Goal: Information Seeking & Learning: Learn about a topic

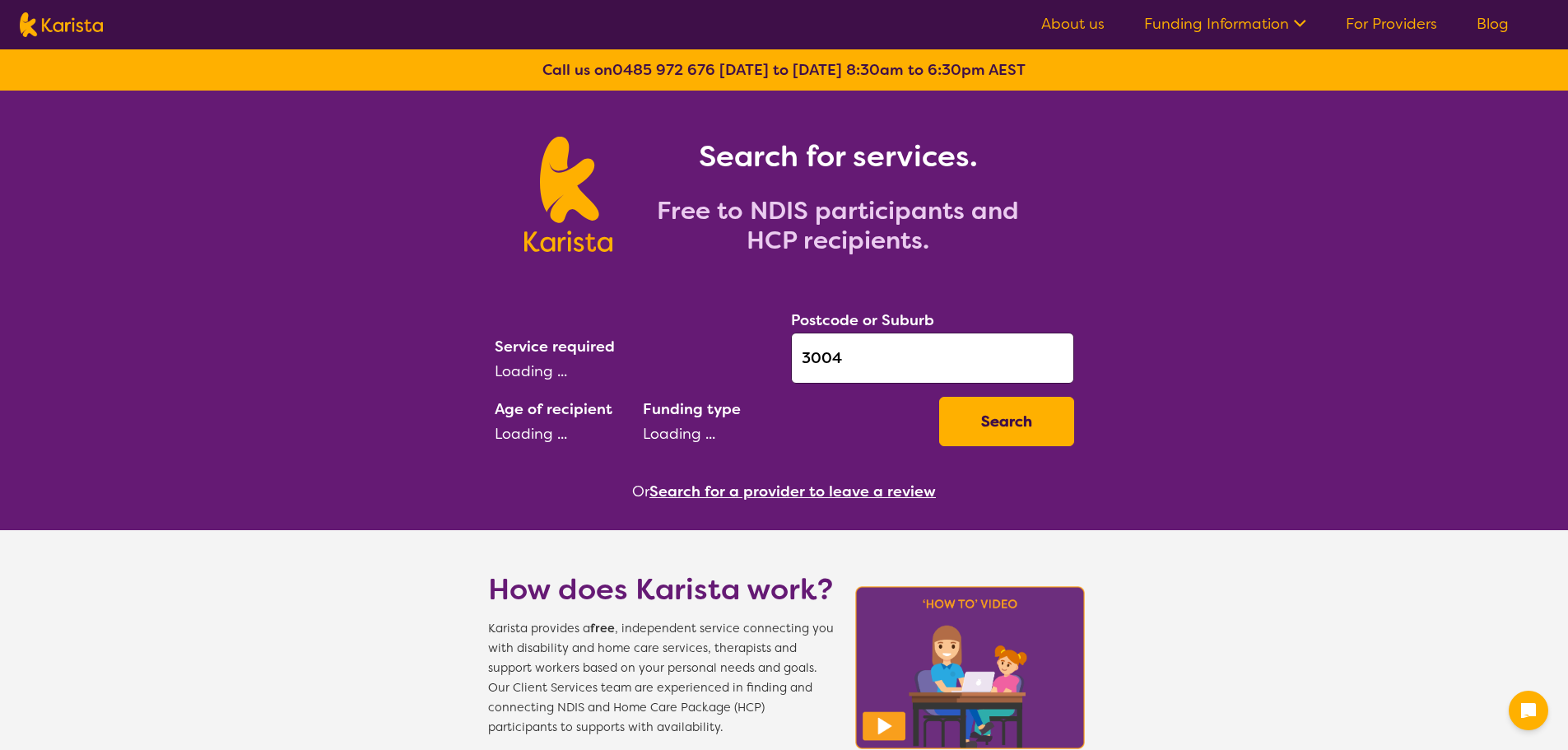
select select "[MEDICAL_DATA]"
select select "AD"
select select "NDIS"
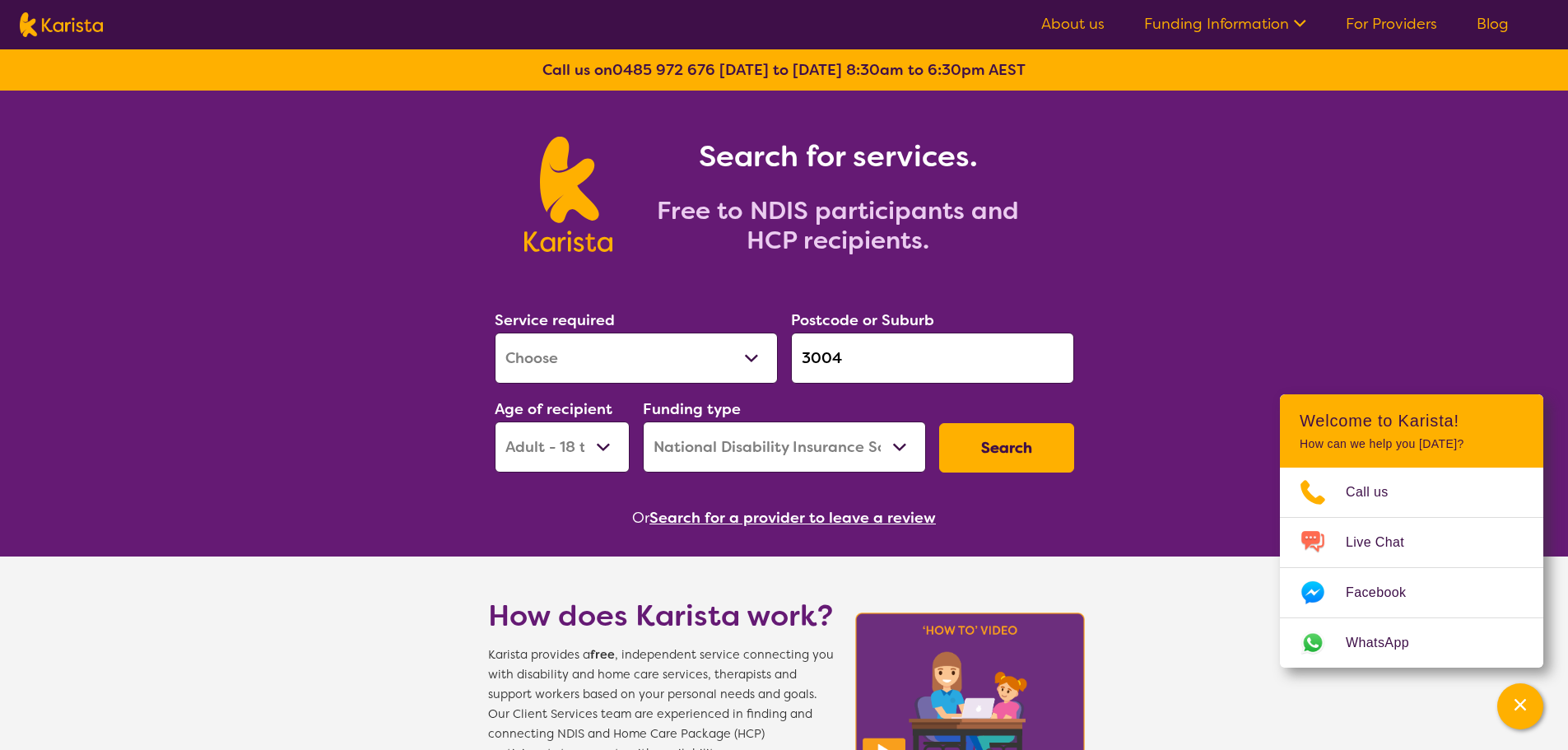
click at [723, 525] on button "Search for a provider to leave a review" at bounding box center [793, 517] width 286 height 24
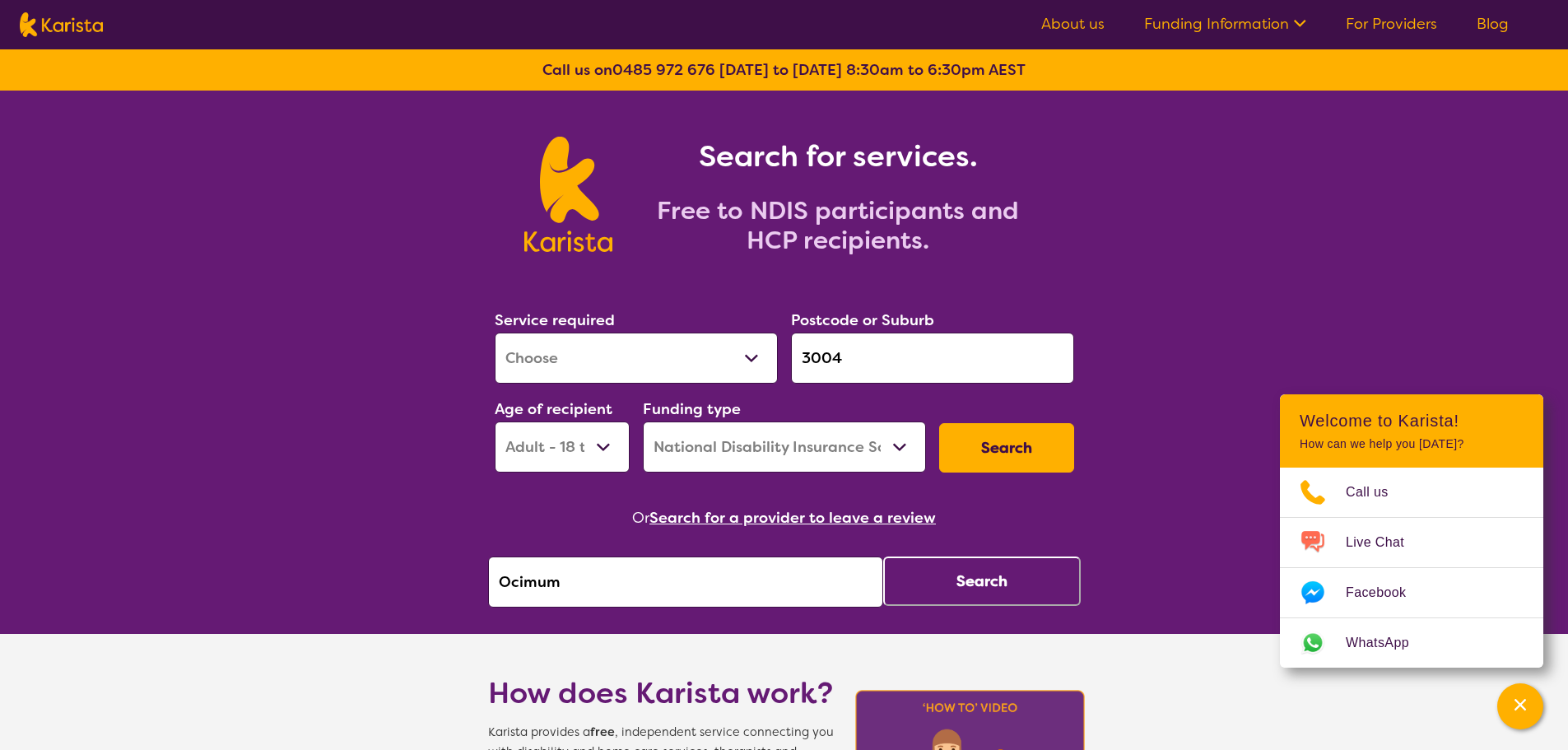
drag, startPoint x: 654, startPoint y: 579, endPoint x: 442, endPoint y: 571, distance: 212.2
paste input "Advanced Quality Supports"
type input "Advanced Quality Supports"
click at [981, 568] on button "Search" at bounding box center [982, 581] width 197 height 50
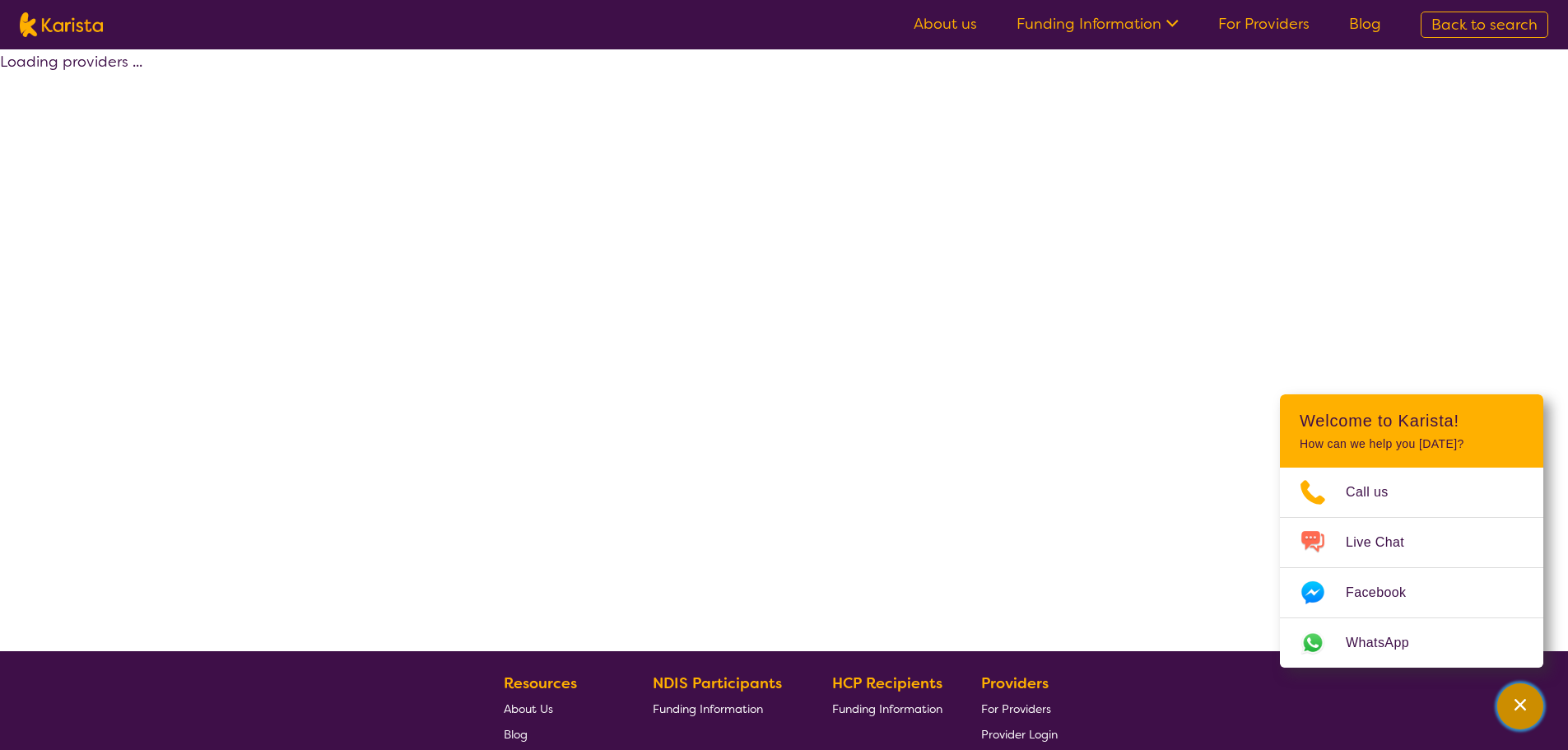
click at [1528, 699] on div "Channel Menu" at bounding box center [1520, 706] width 33 height 36
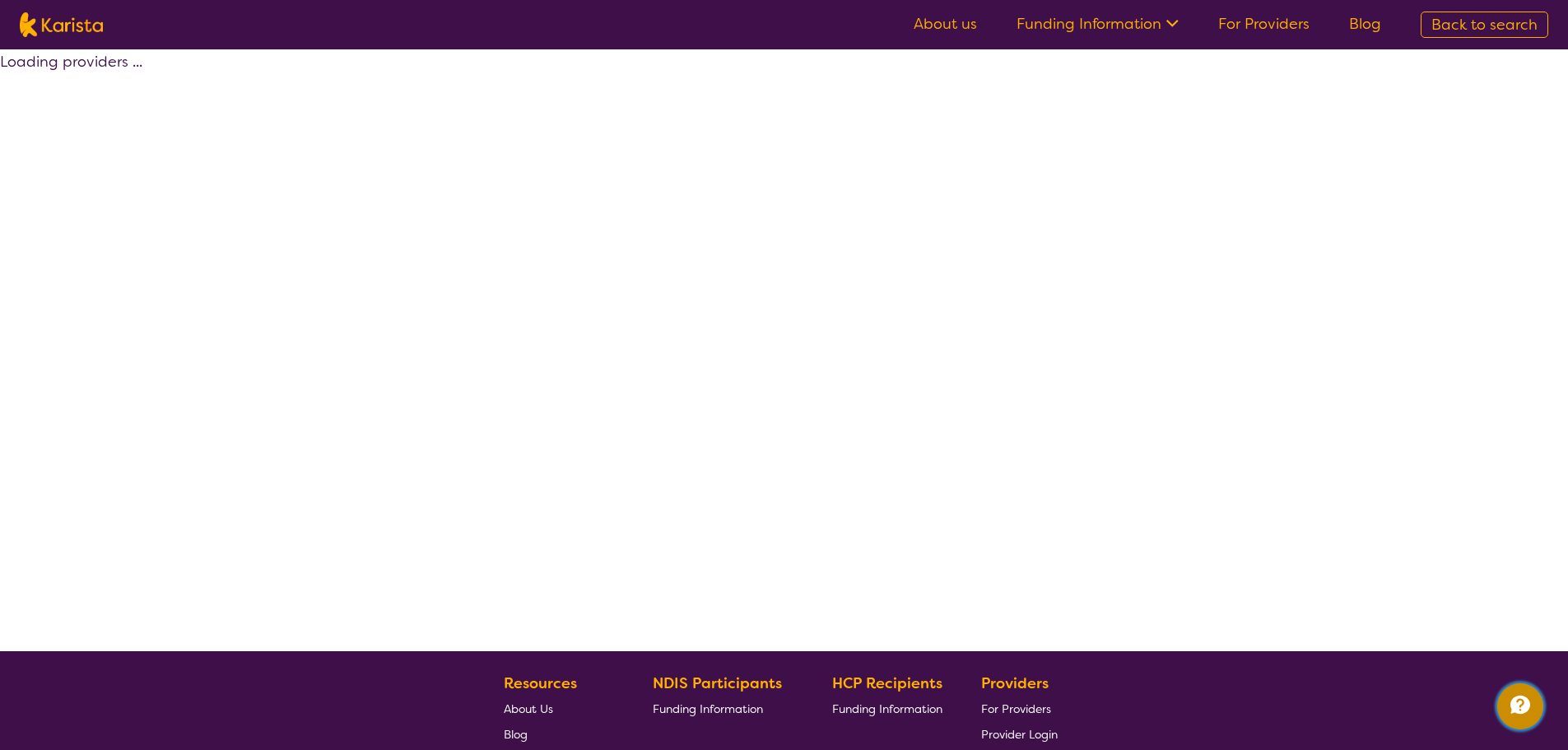
select select "by_score"
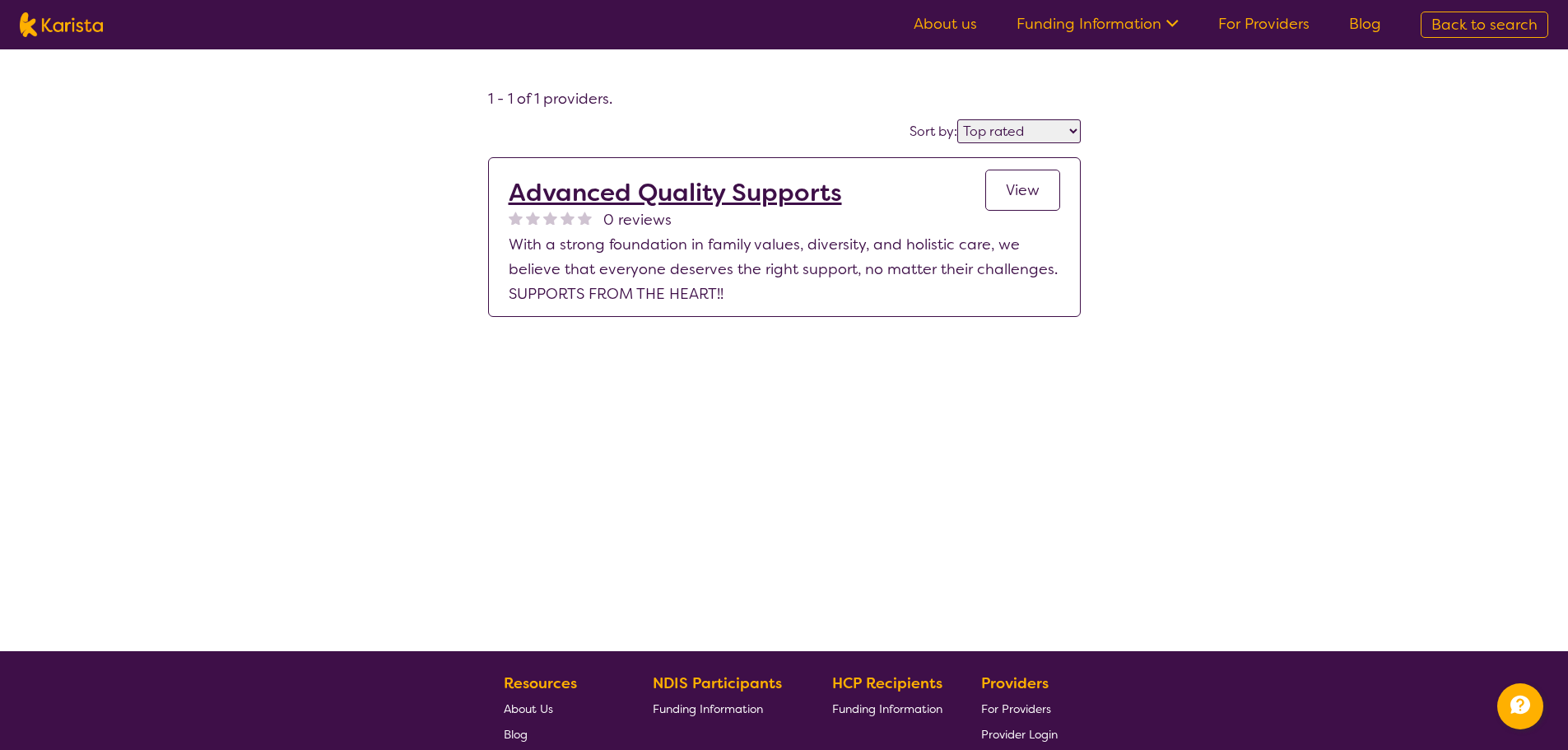
click at [763, 186] on h2 "Advanced Quality Supports" at bounding box center [676, 192] width 334 height 29
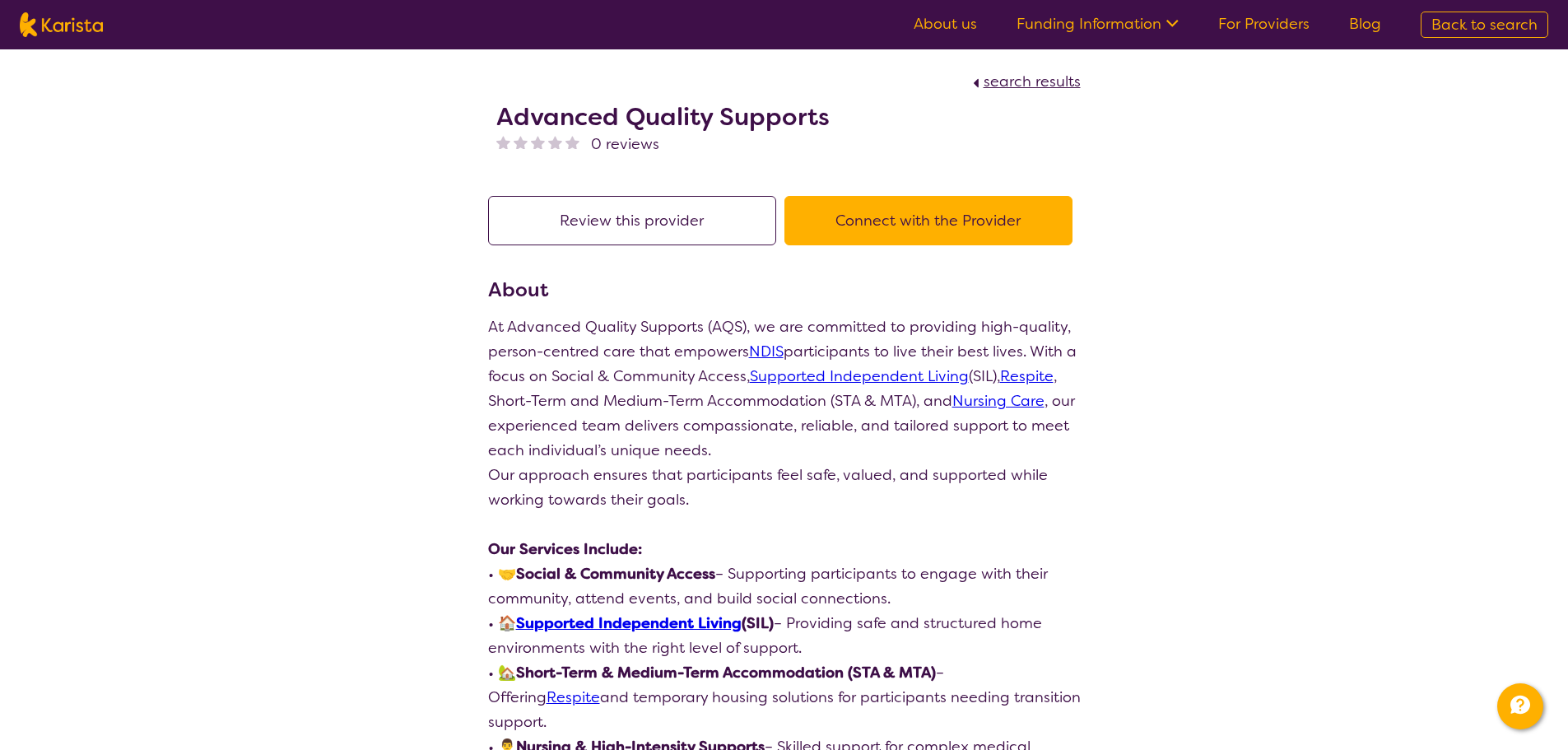
select select "by_score"
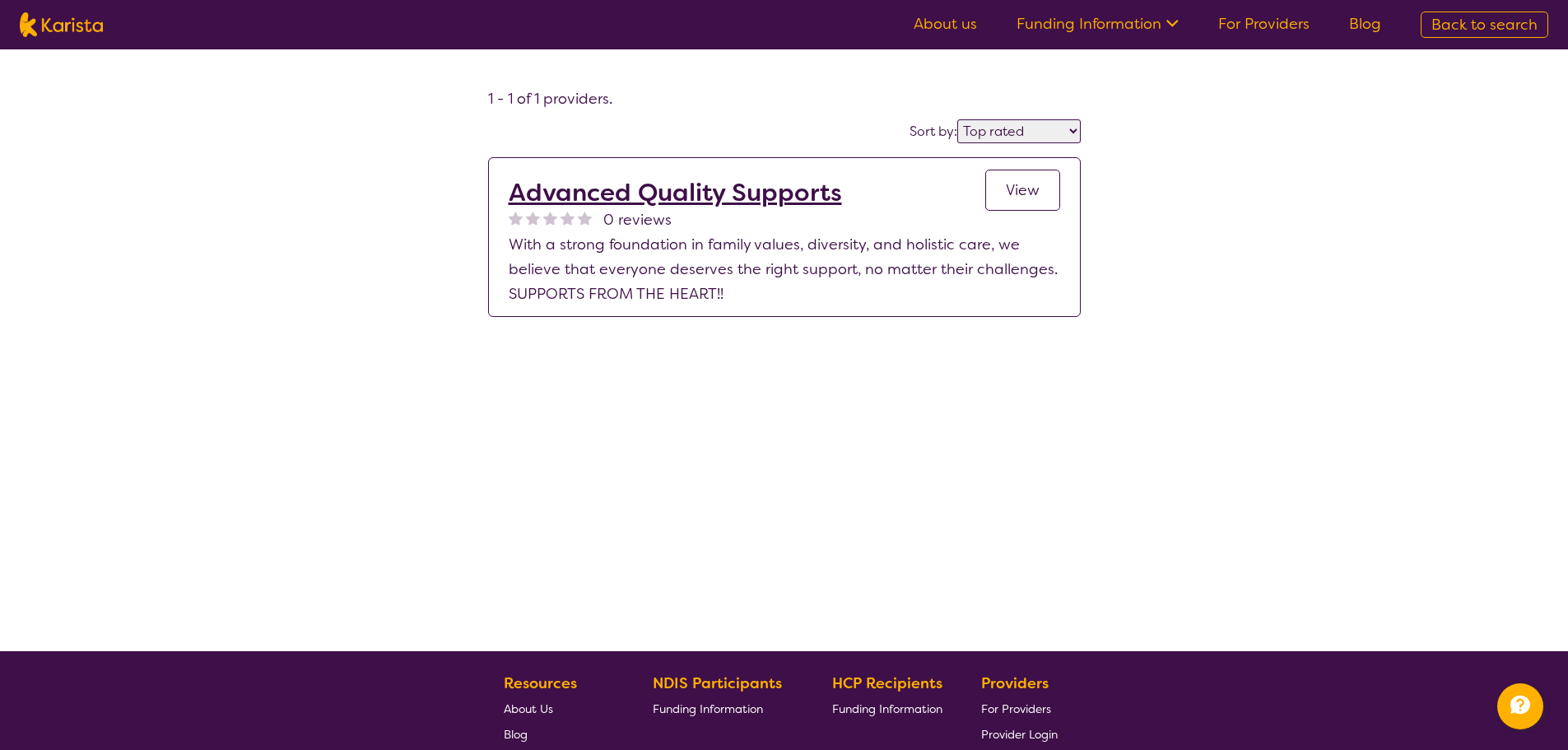
select select "[MEDICAL_DATA]"
select select "AD"
select select "NDIS"
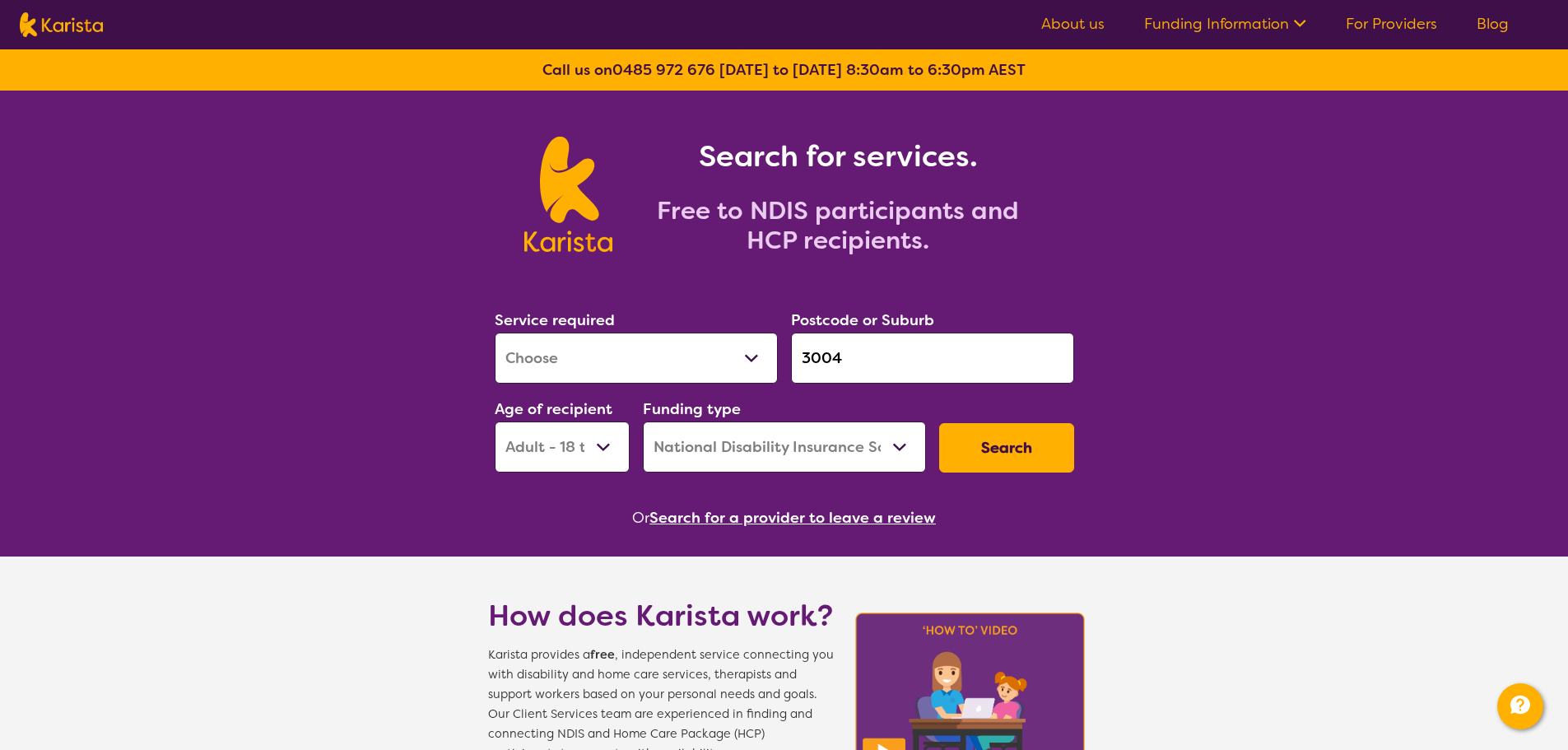
click at [828, 512] on button "Search for a provider to leave a review" at bounding box center [793, 517] width 286 height 24
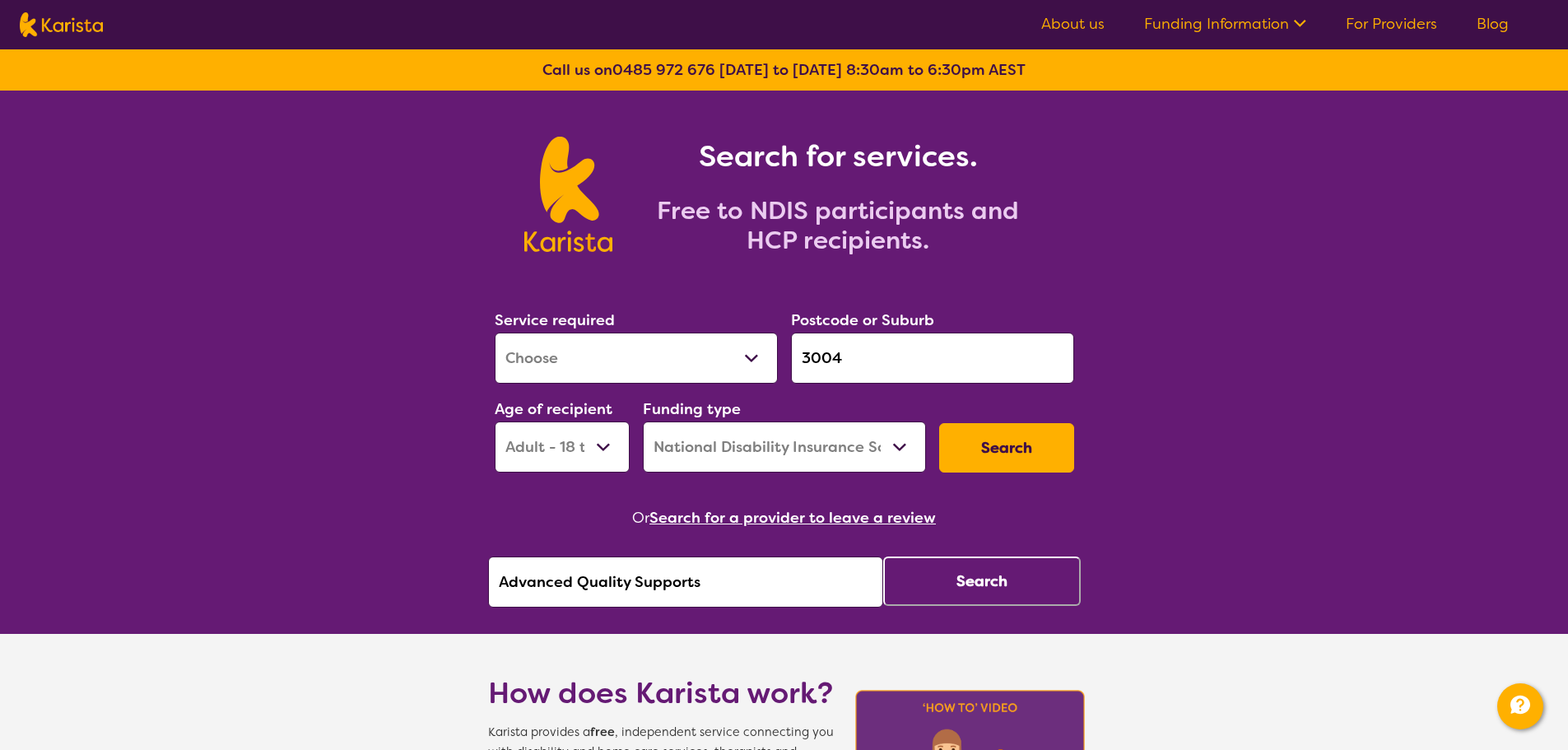
click at [979, 582] on button "Search" at bounding box center [982, 581] width 197 height 50
select select "by_score"
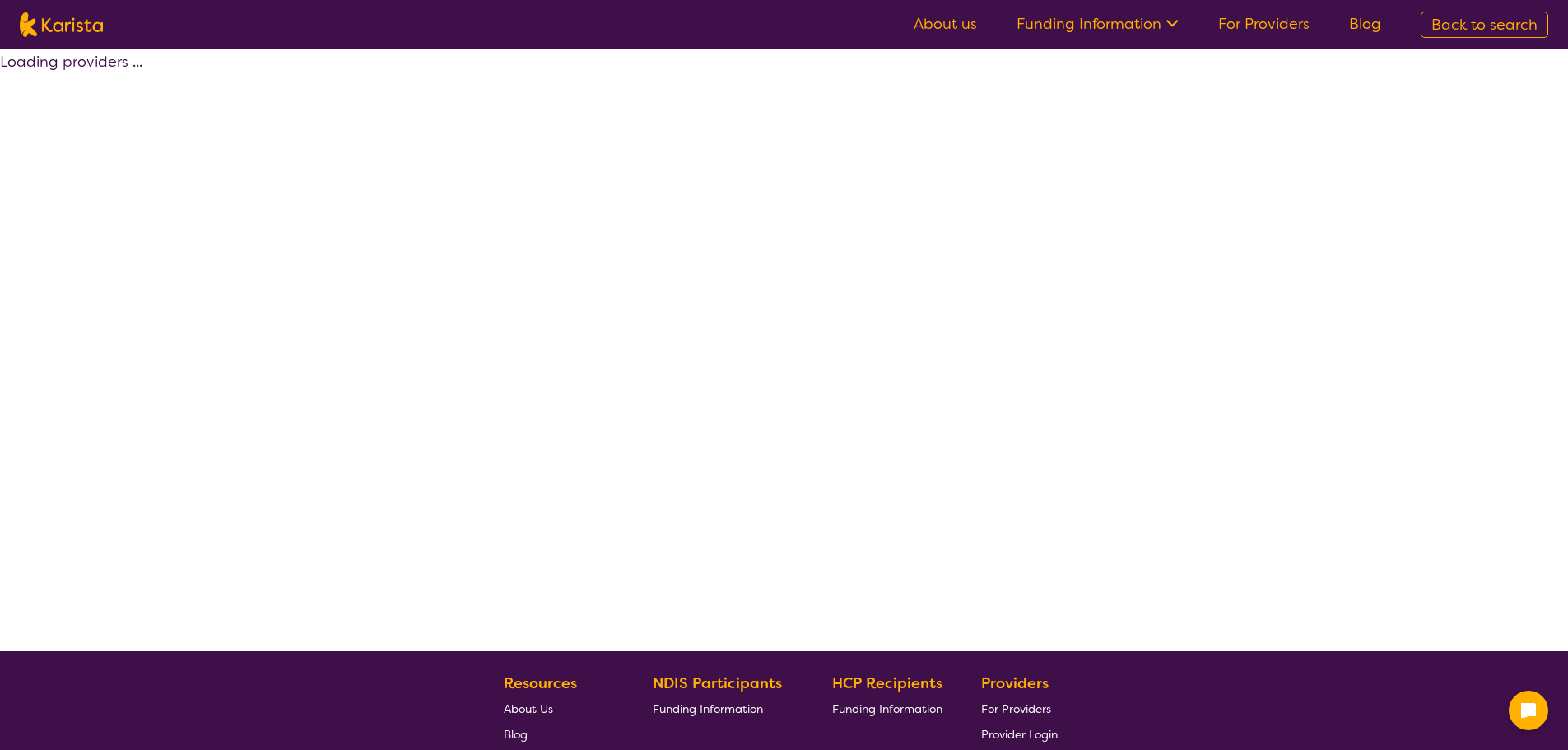
select select "by_score"
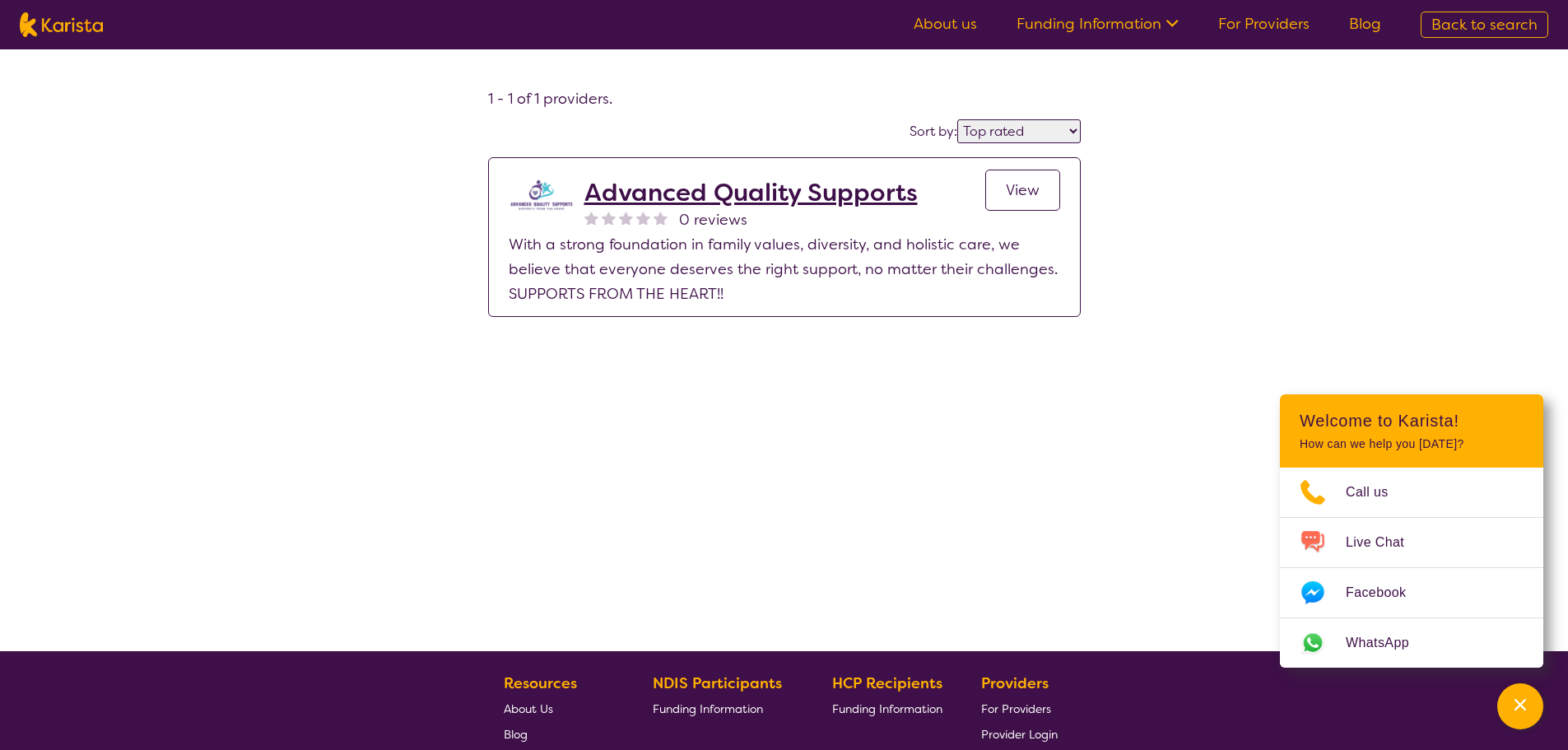
click at [1018, 193] on span "View" at bounding box center [1023, 190] width 34 height 19
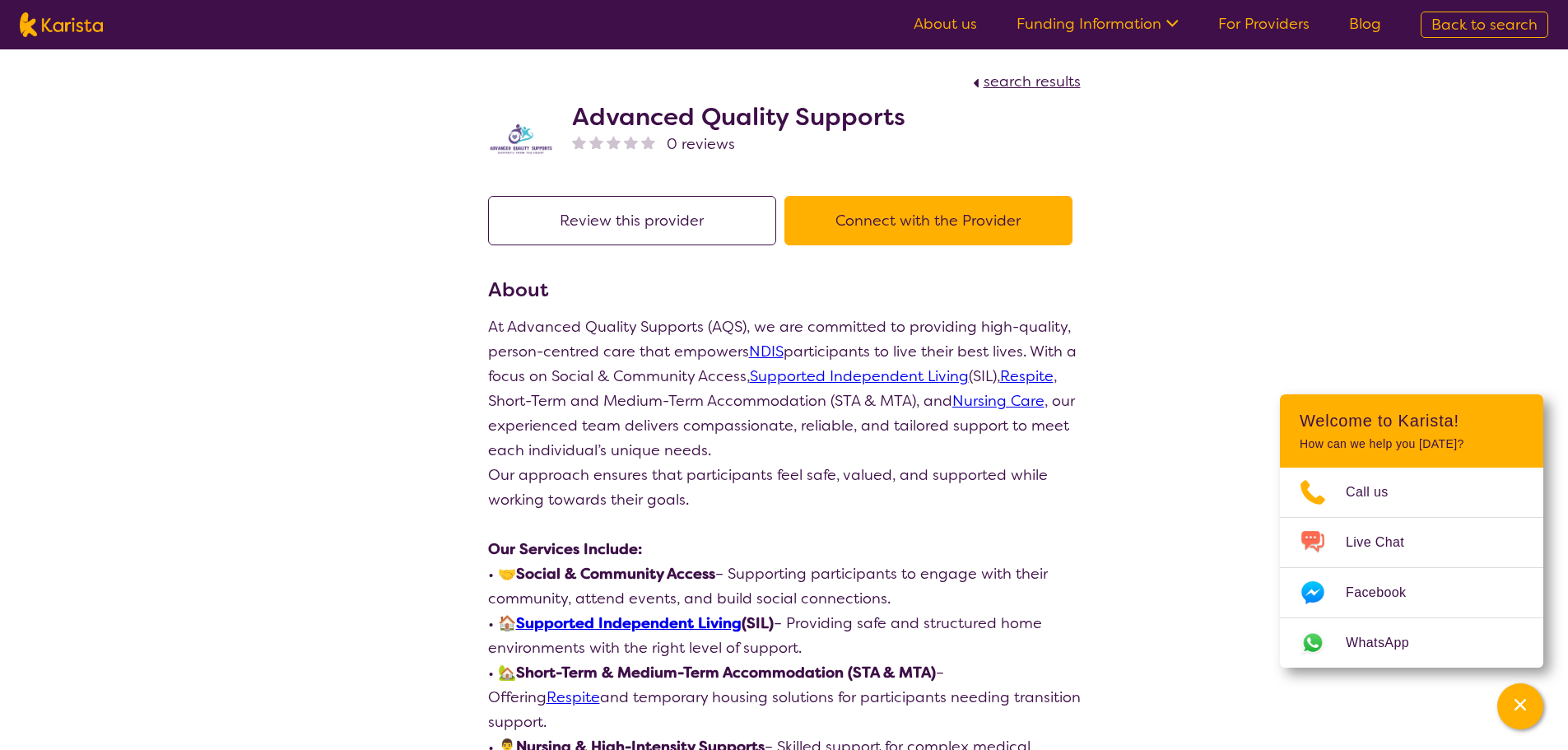
click at [54, 19] on img at bounding box center [61, 24] width 83 height 24
select select "[MEDICAL_DATA]"
select select "AD"
select select "NDIS"
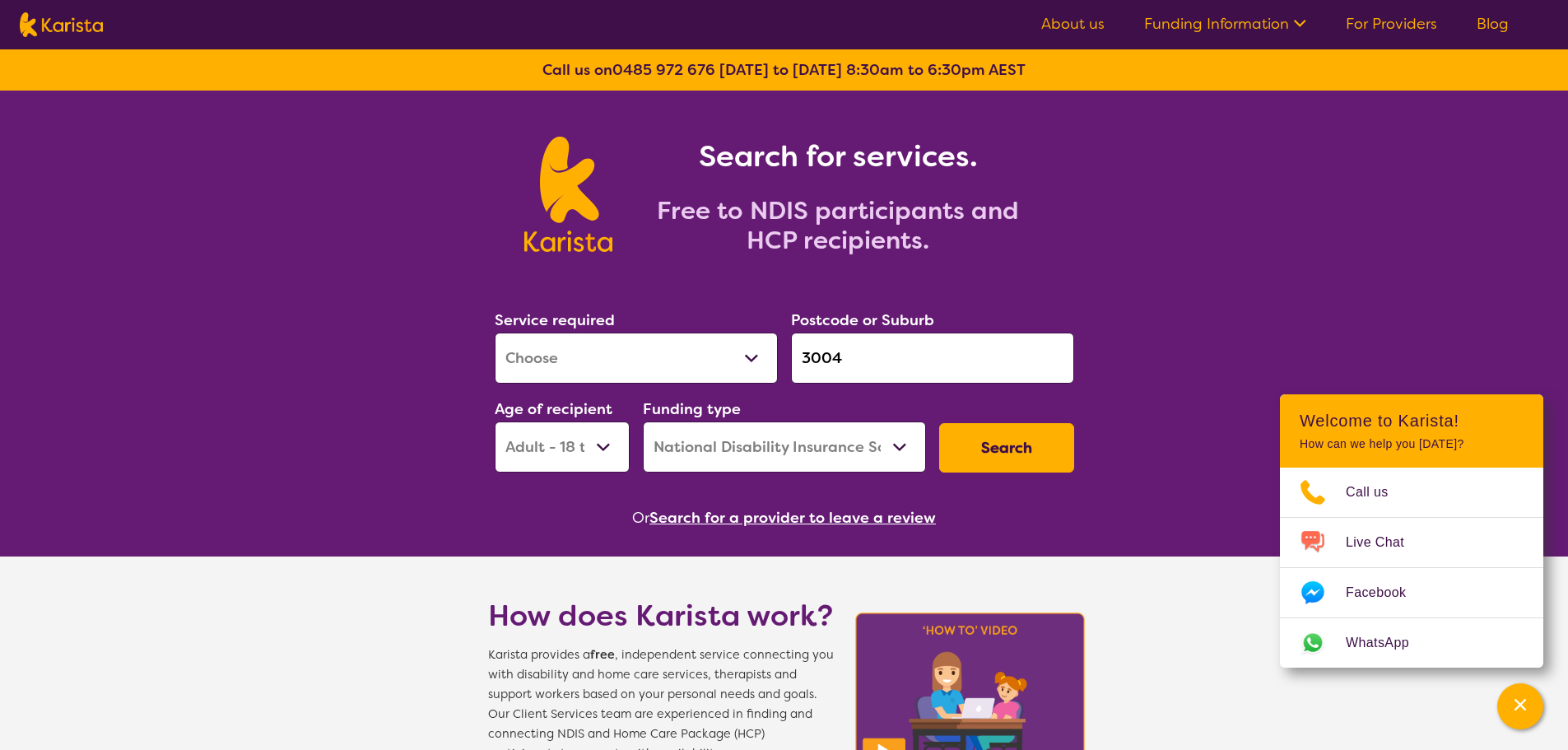
click at [726, 527] on button "Search for a provider to leave a review" at bounding box center [793, 517] width 286 height 24
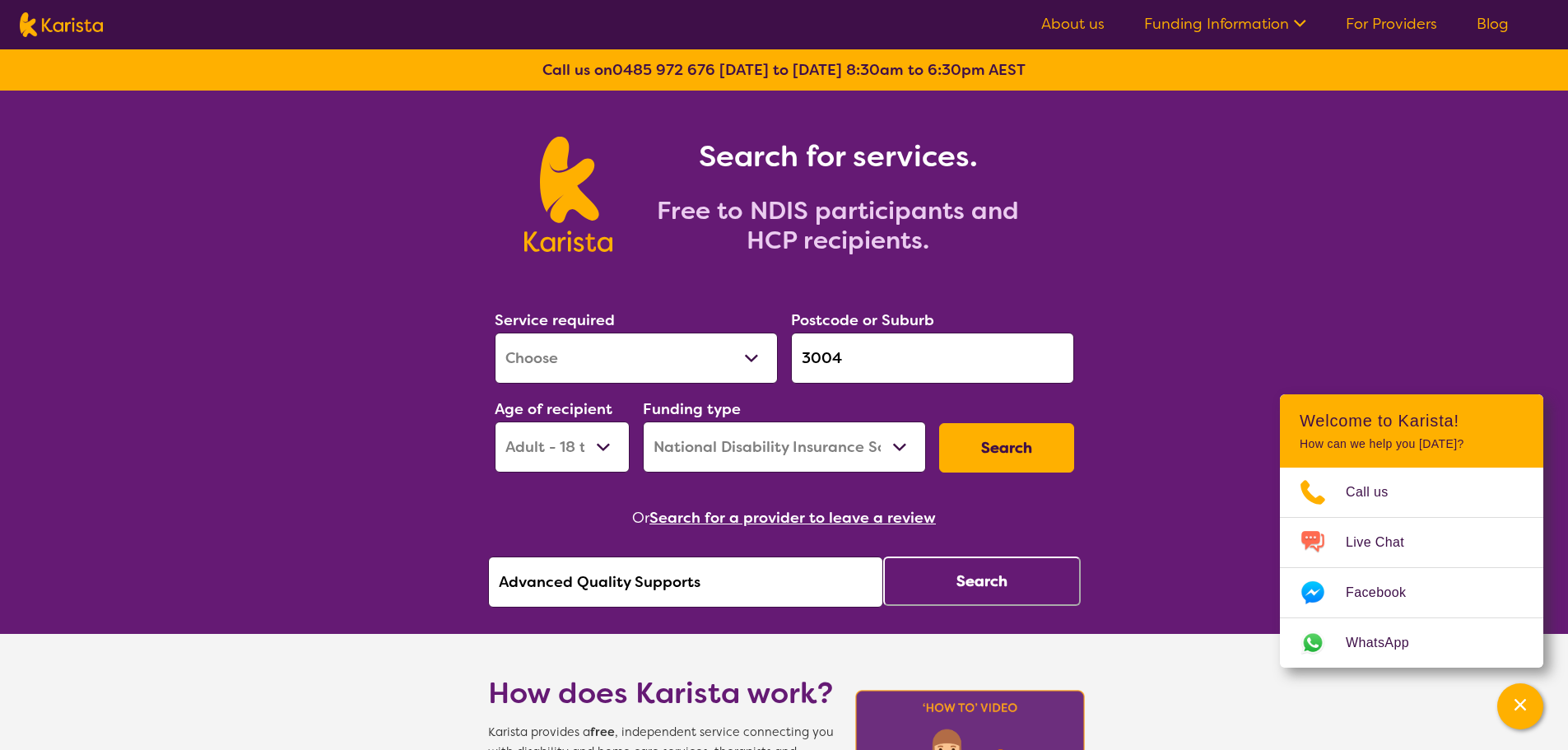
click at [702, 564] on input "Advanced Quality Supports" at bounding box center [685, 581] width 395 height 51
drag, startPoint x: 713, startPoint y: 575, endPoint x: 407, endPoint y: 565, distance: 306.2
paste input "National Disability & Community Service"
type input "National Disability & Community Services"
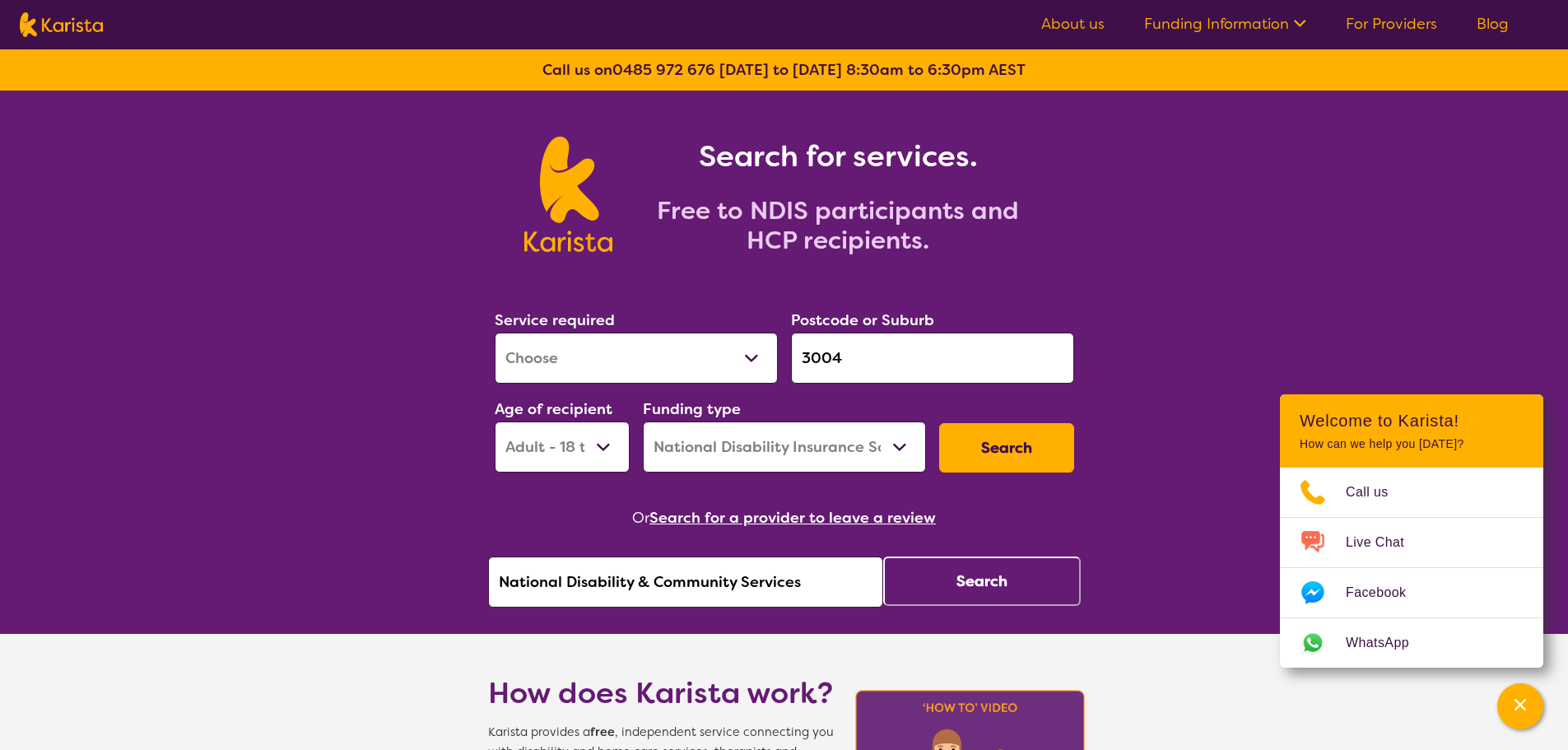
click at [979, 591] on button "Search" at bounding box center [982, 581] width 197 height 50
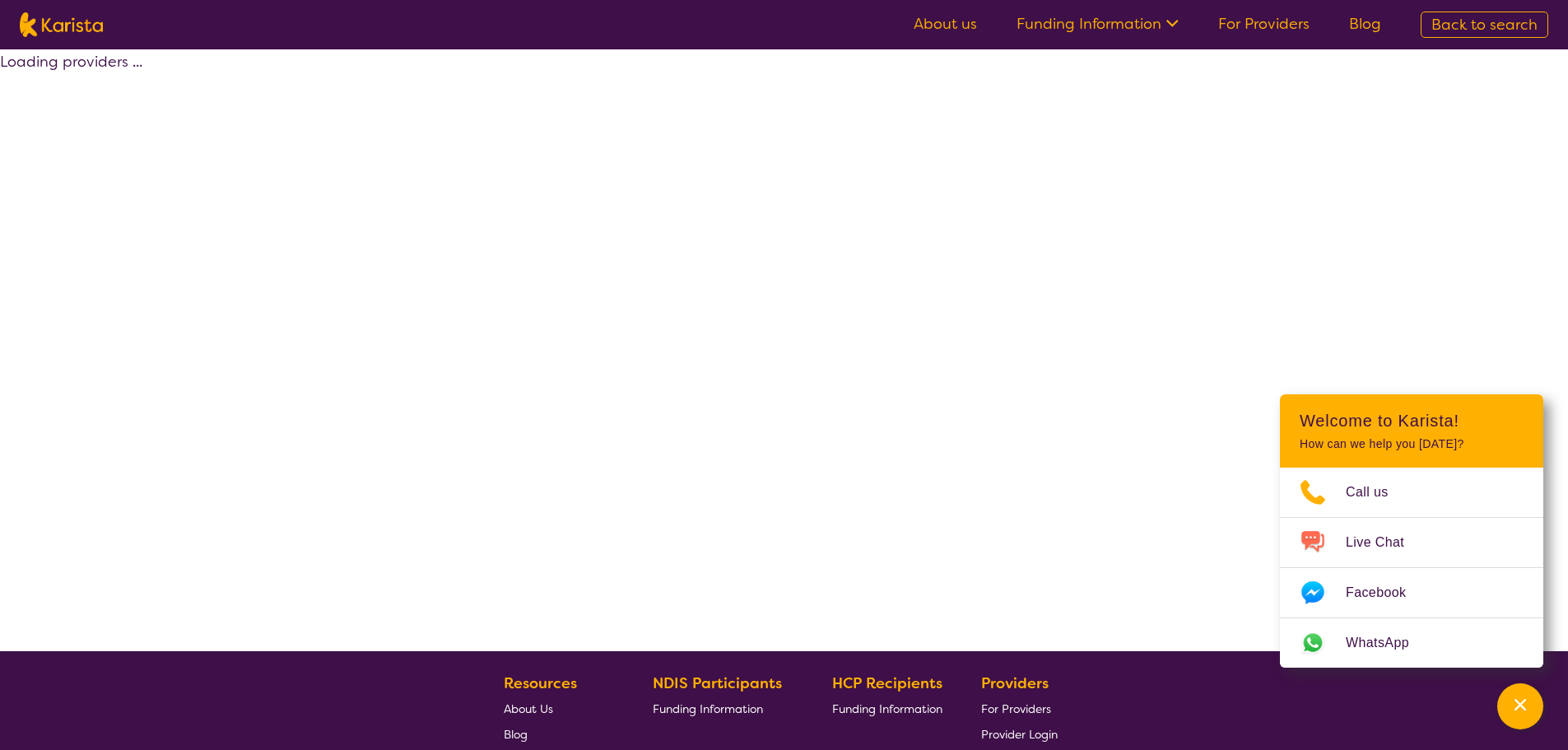
select select "by_score"
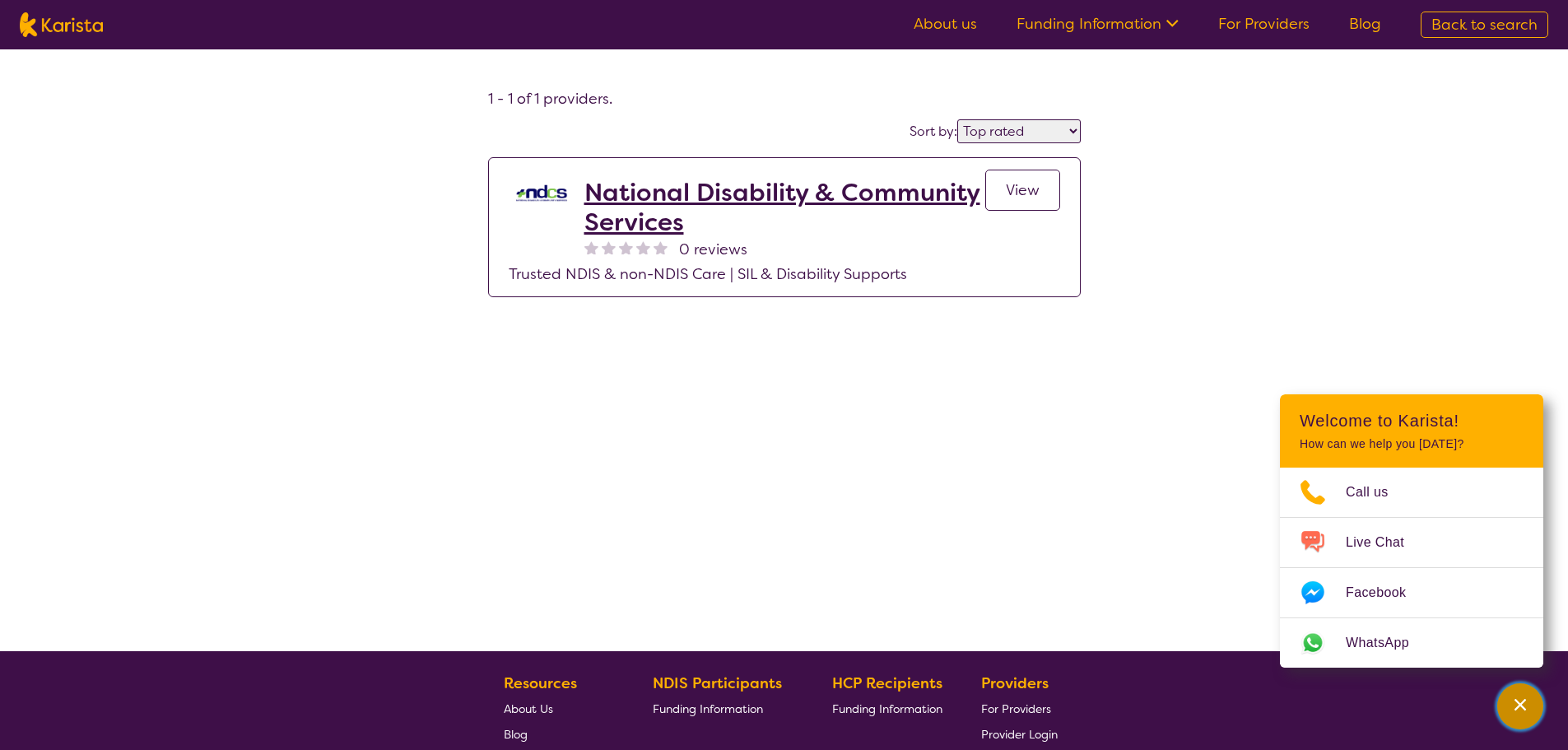
click at [1533, 715] on div "Channel Menu" at bounding box center [1520, 706] width 33 height 36
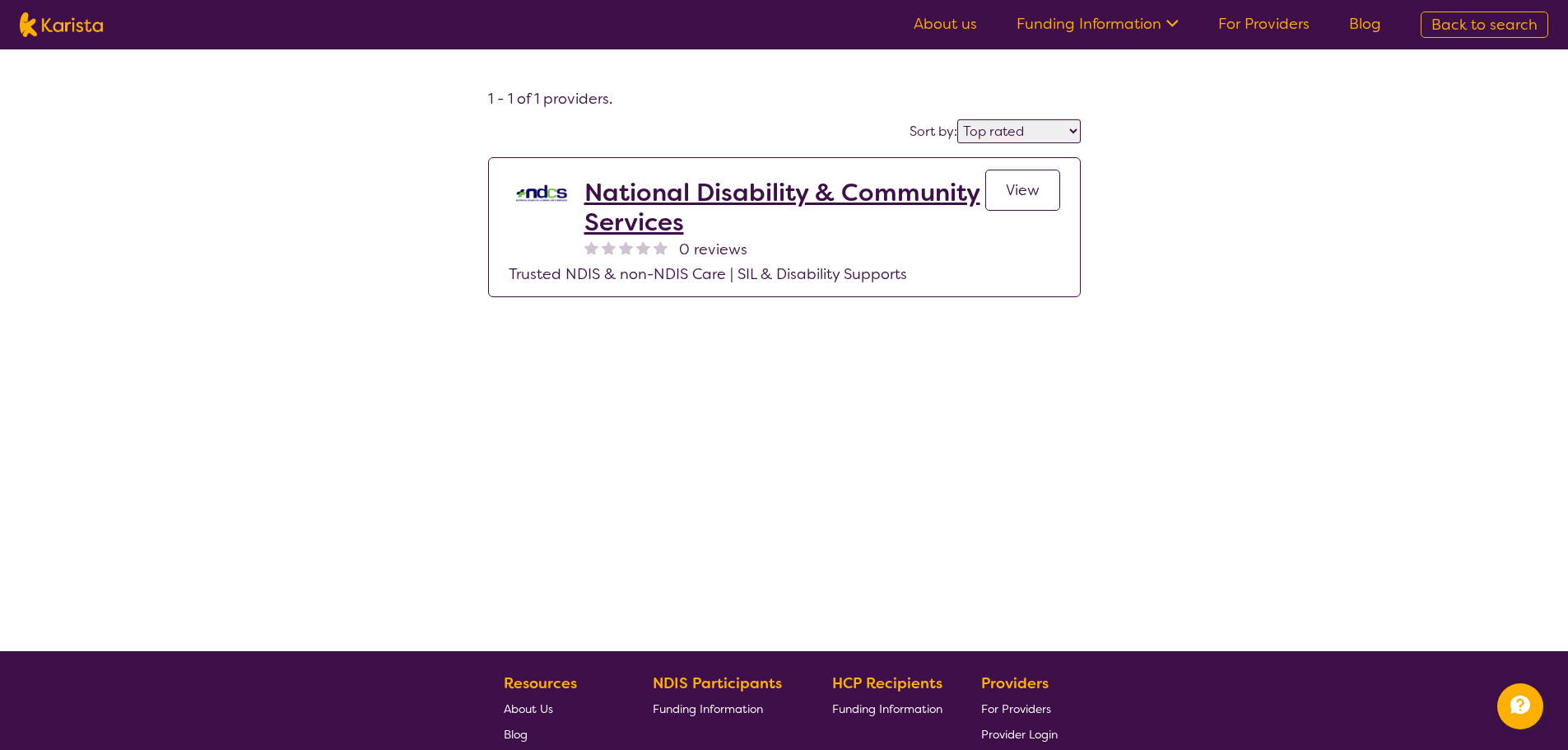
click at [1029, 194] on span "View" at bounding box center [1023, 190] width 34 height 19
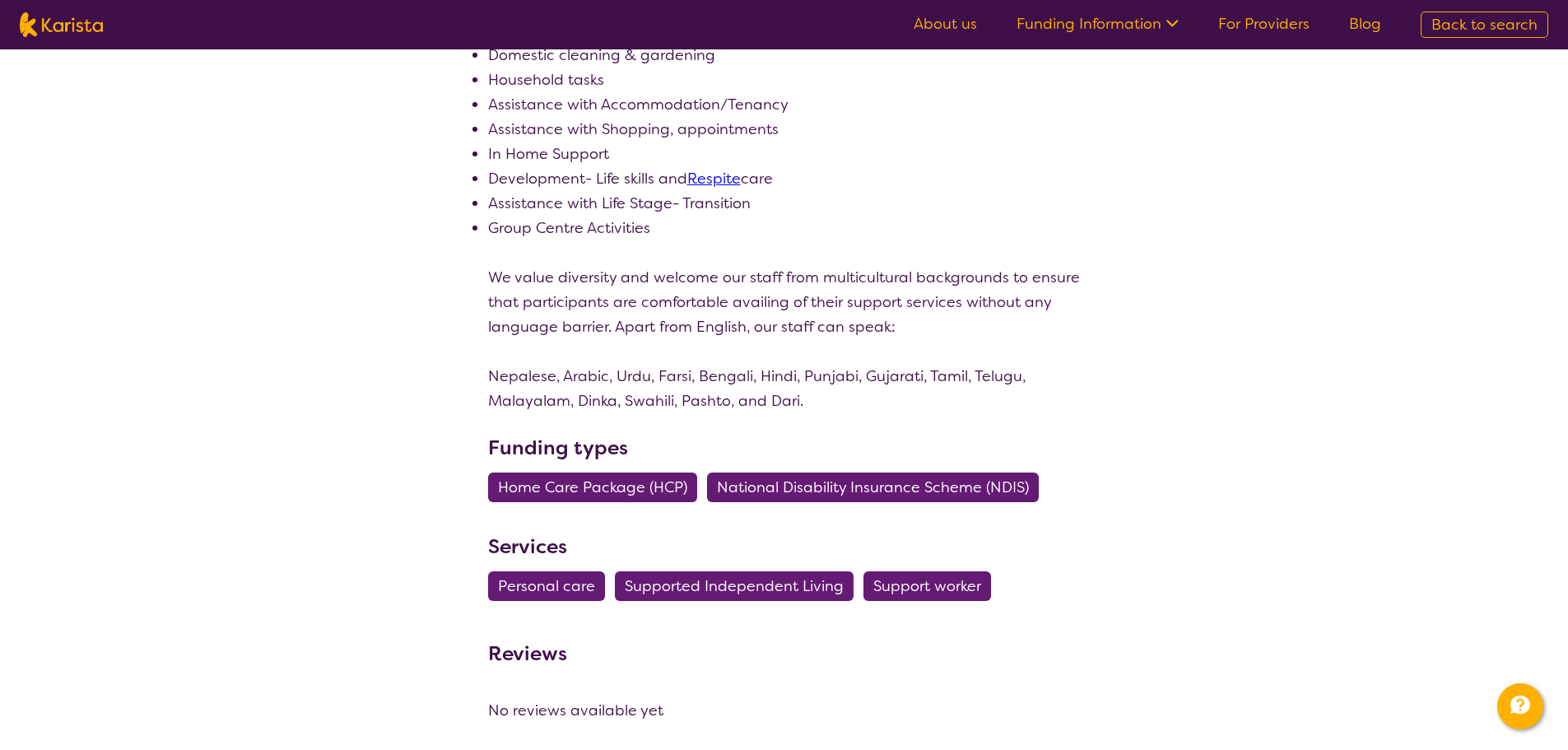
scroll to position [2553, 0]
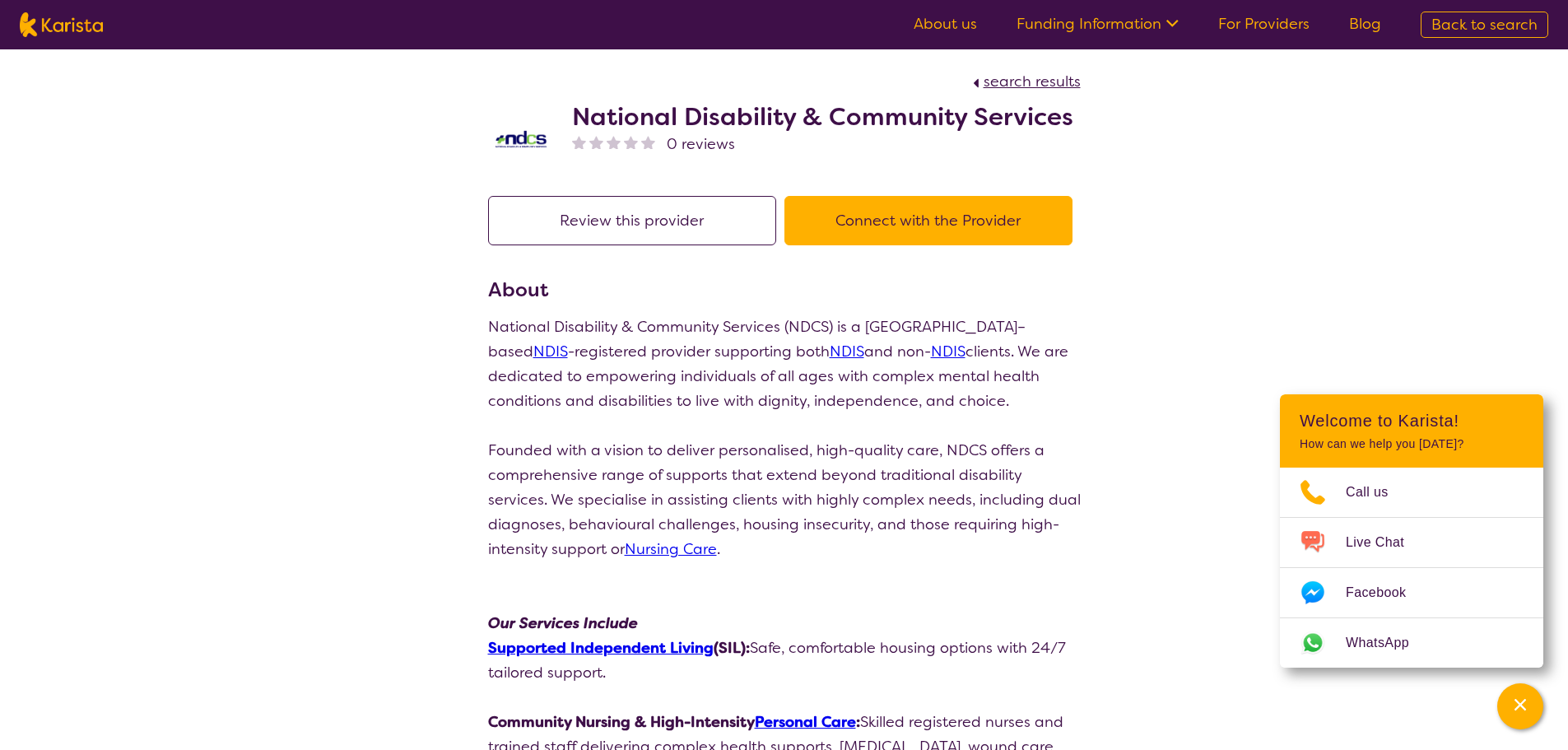
scroll to position [1538, 0]
